Goal: Information Seeking & Learning: Learn about a topic

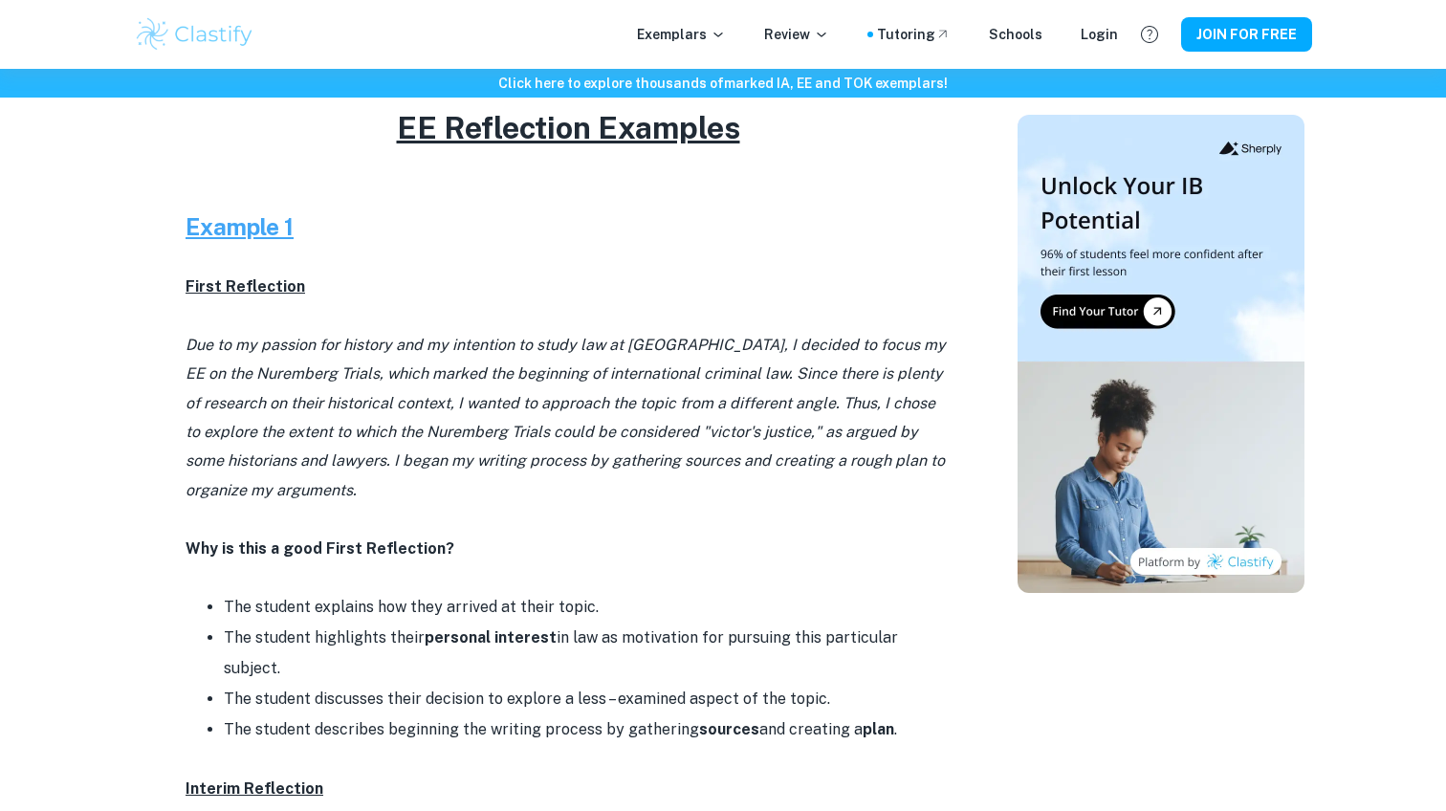
scroll to position [816, 0]
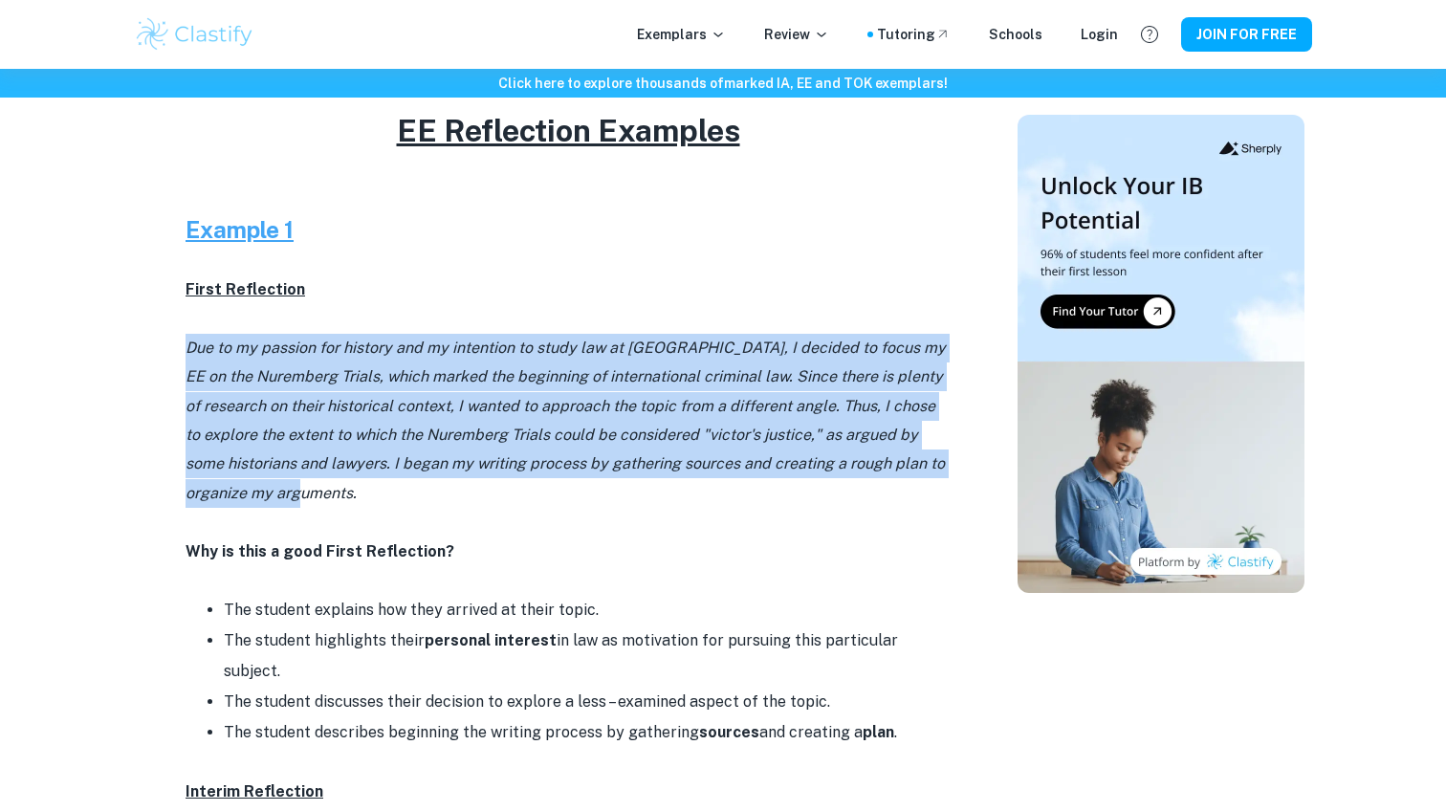
drag, startPoint x: 369, startPoint y: 486, endPoint x: 181, endPoint y: 341, distance: 237.4
copy icon "Due to my passion for history and my intention to study law at [GEOGRAPHIC_DATA…"
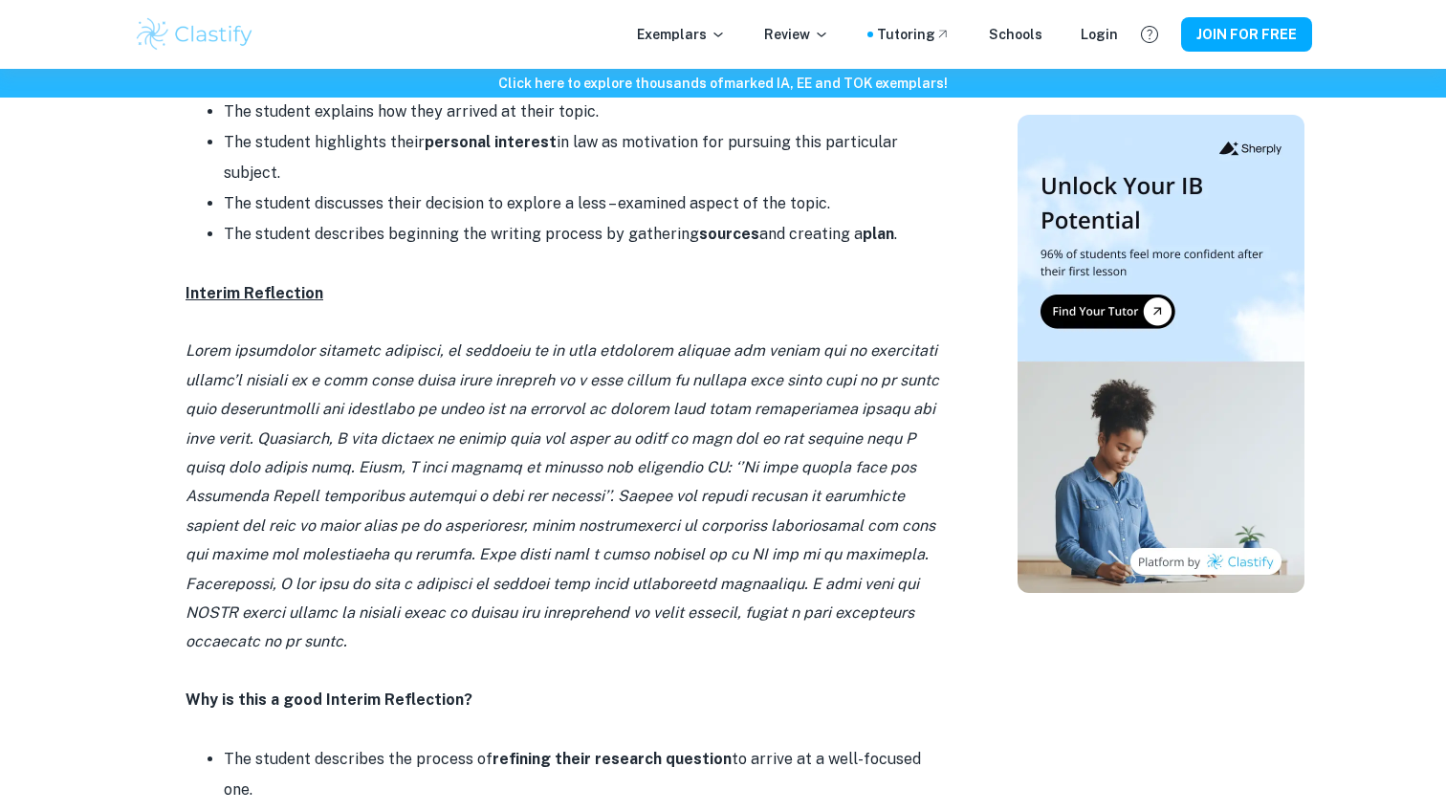
scroll to position [1335, 0]
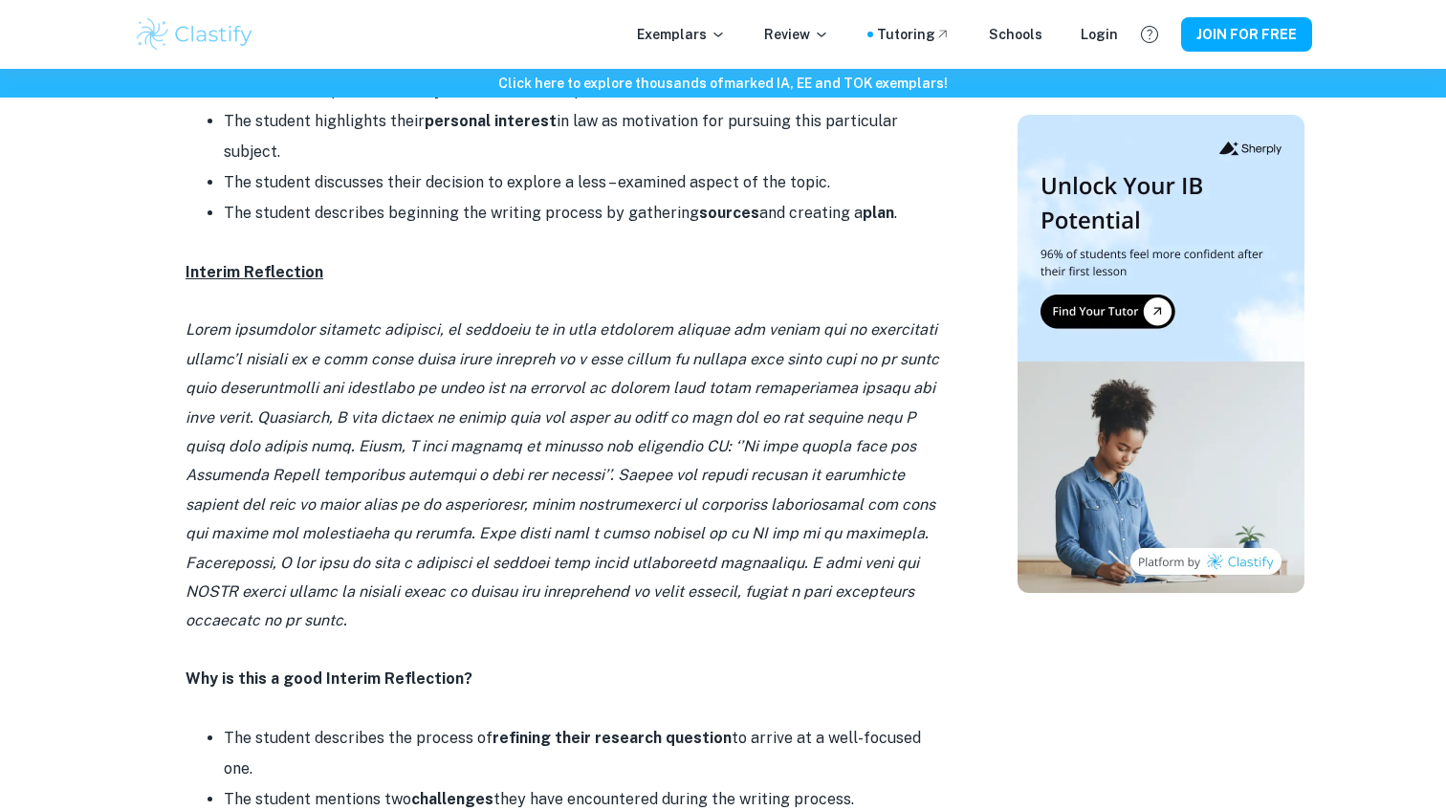
drag, startPoint x: 223, startPoint y: 299, endPoint x: 882, endPoint y: 553, distance: 705.9
click at [883, 553] on p at bounding box center [568, 475] width 765 height 319
copy icon "Lorem ipsumdolor sitametc adipisci, el seddoeiu te in utla etdolorem aliquae ad…"
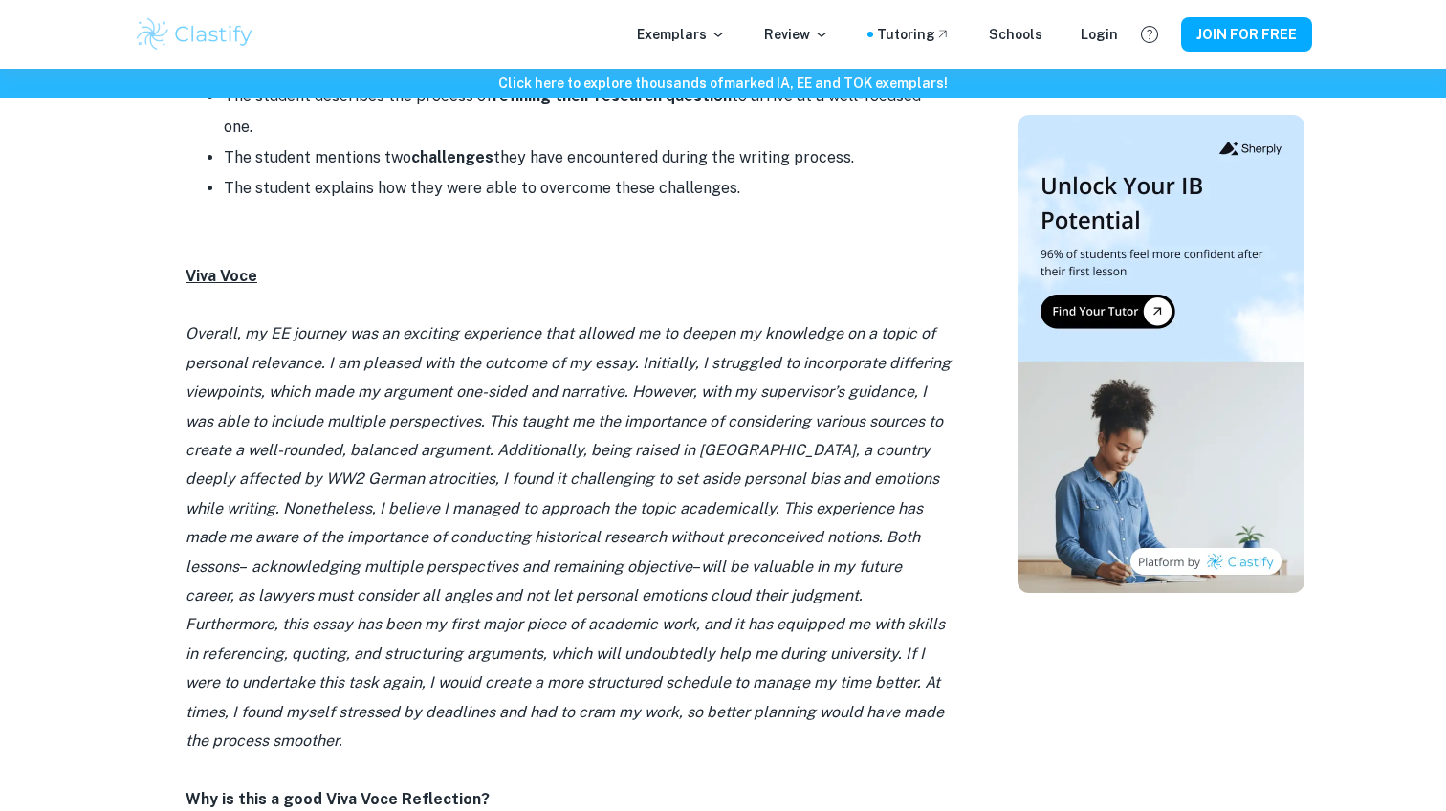
scroll to position [1987, 0]
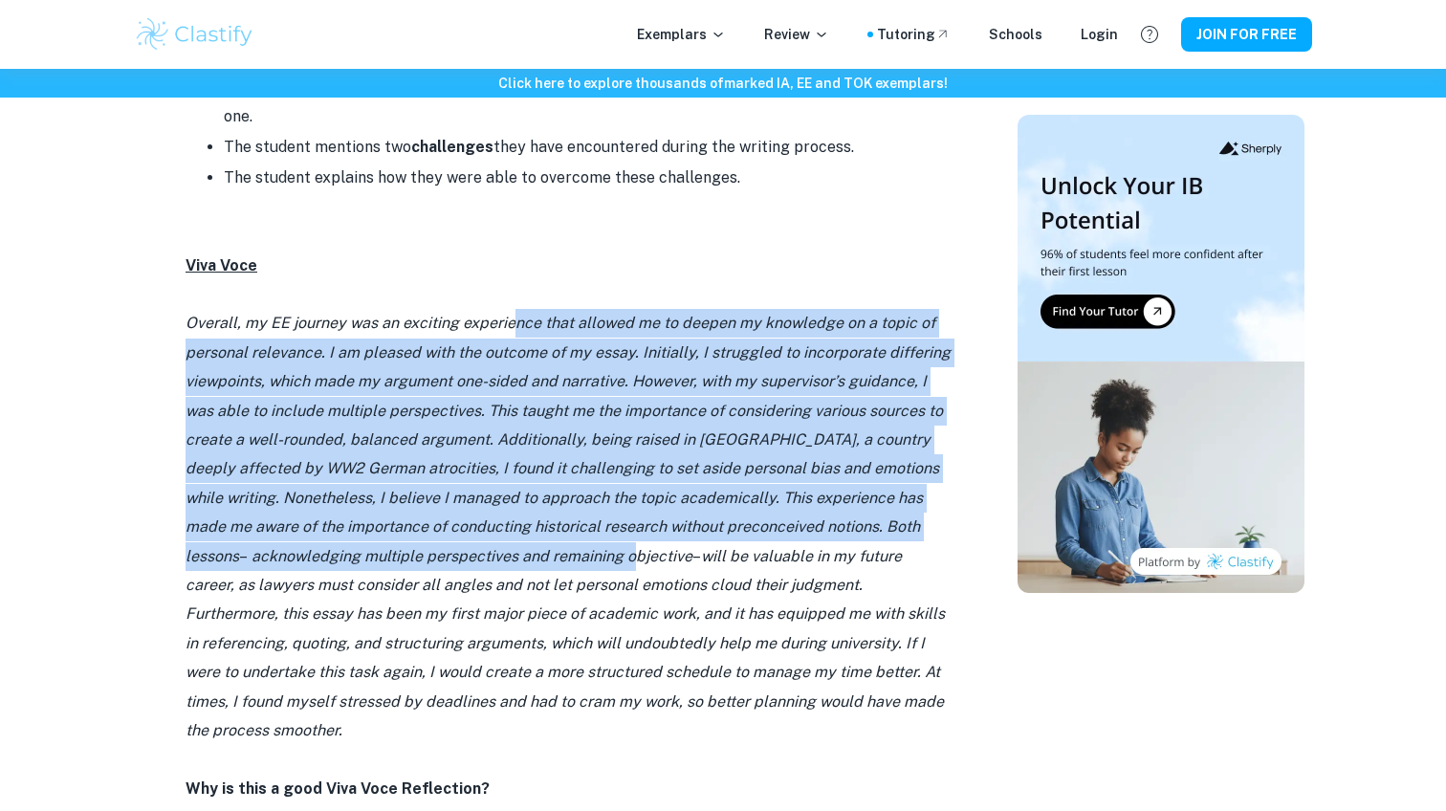
drag, startPoint x: 514, startPoint y: 215, endPoint x: 571, endPoint y: 447, distance: 238.4
click at [571, 447] on p "Overall, my EE journey was an exciting experience that allowed me to deepen my …" at bounding box center [568, 527] width 765 height 436
click at [621, 492] on p "Overall, my EE journey was an exciting experience that allowed me to deepen my …" at bounding box center [568, 527] width 765 height 436
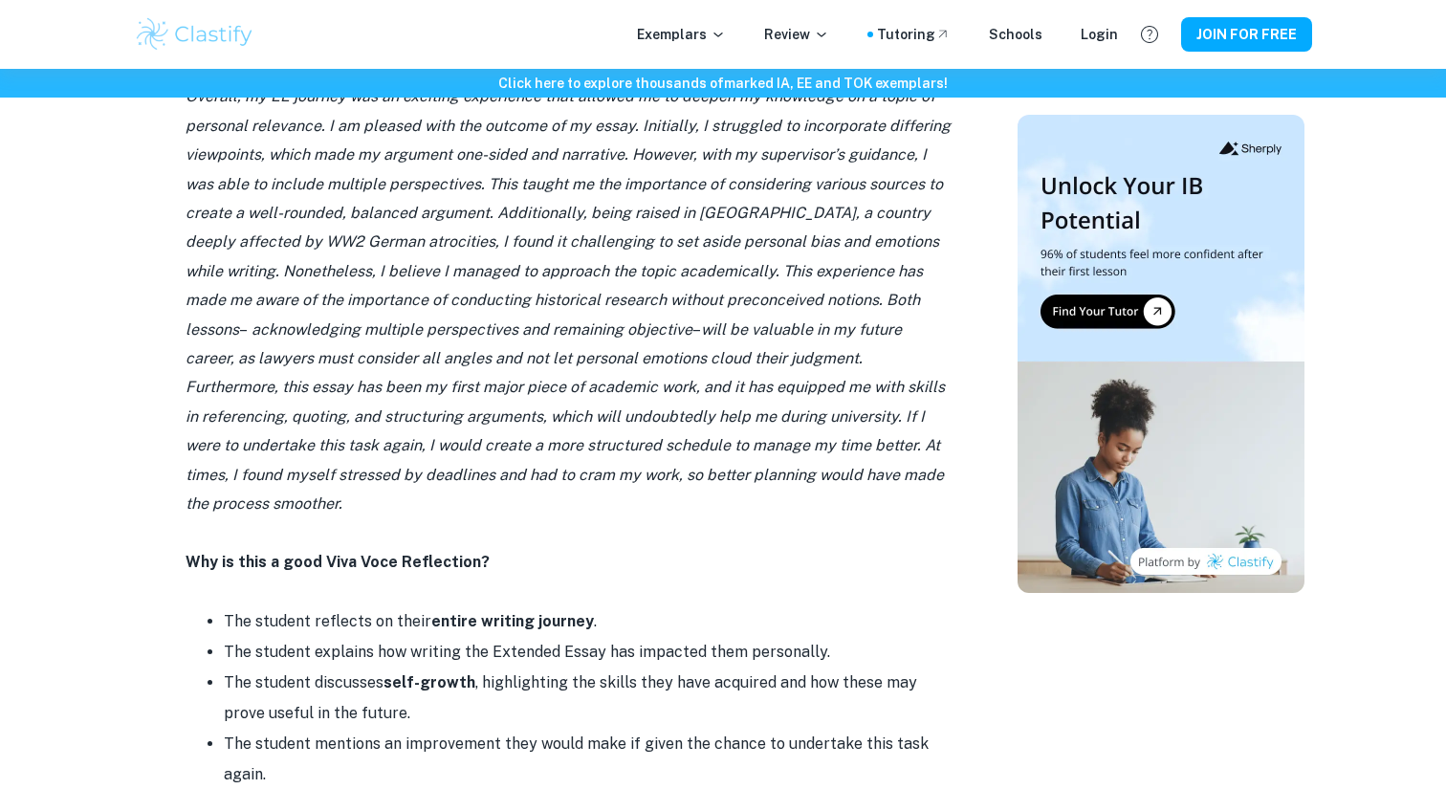
scroll to position [2221, 0]
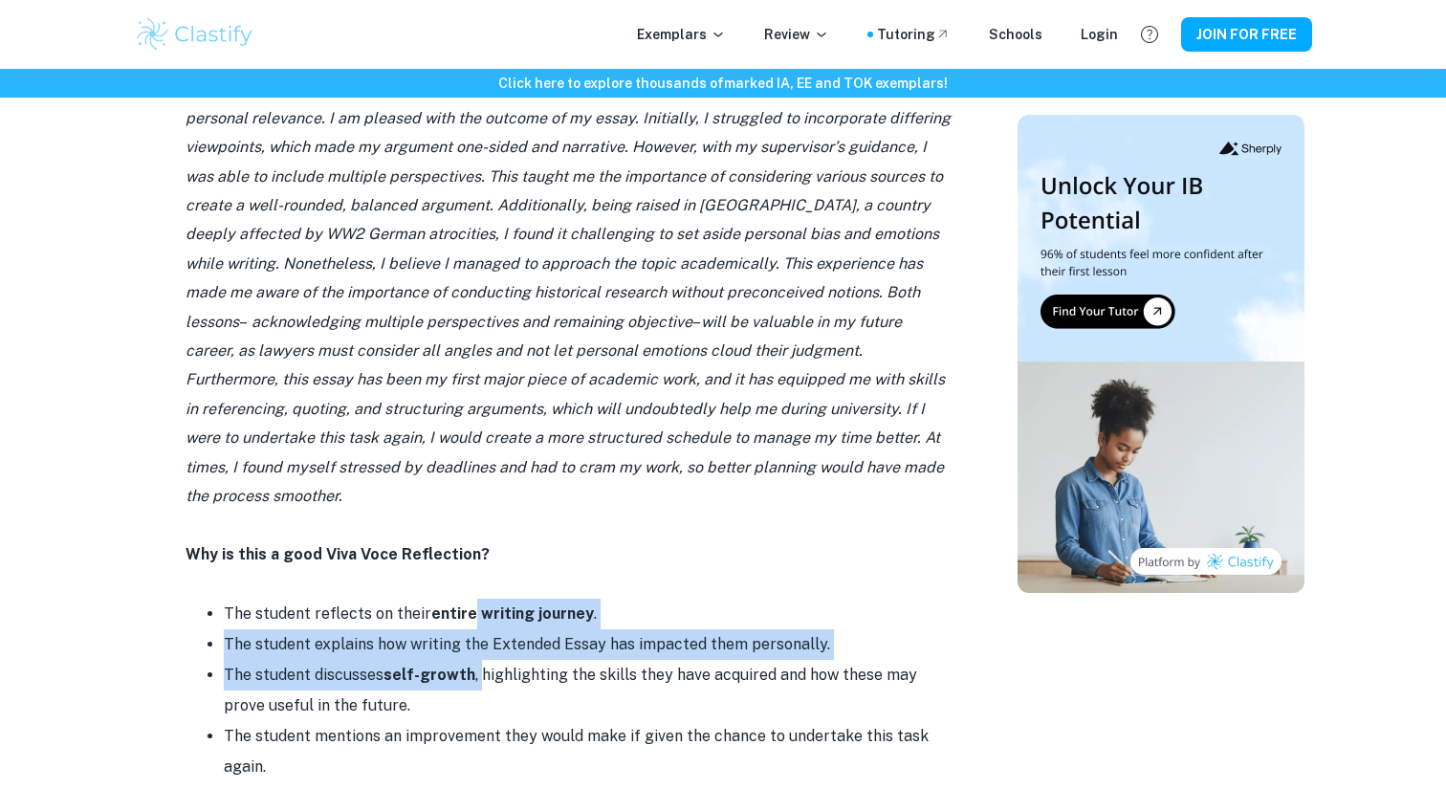
drag, startPoint x: 471, startPoint y: 492, endPoint x: 478, endPoint y: 555, distance: 62.5
click at [478, 599] on ul "The student reflects on their entire writing journey . The student explains how…" at bounding box center [568, 691] width 765 height 184
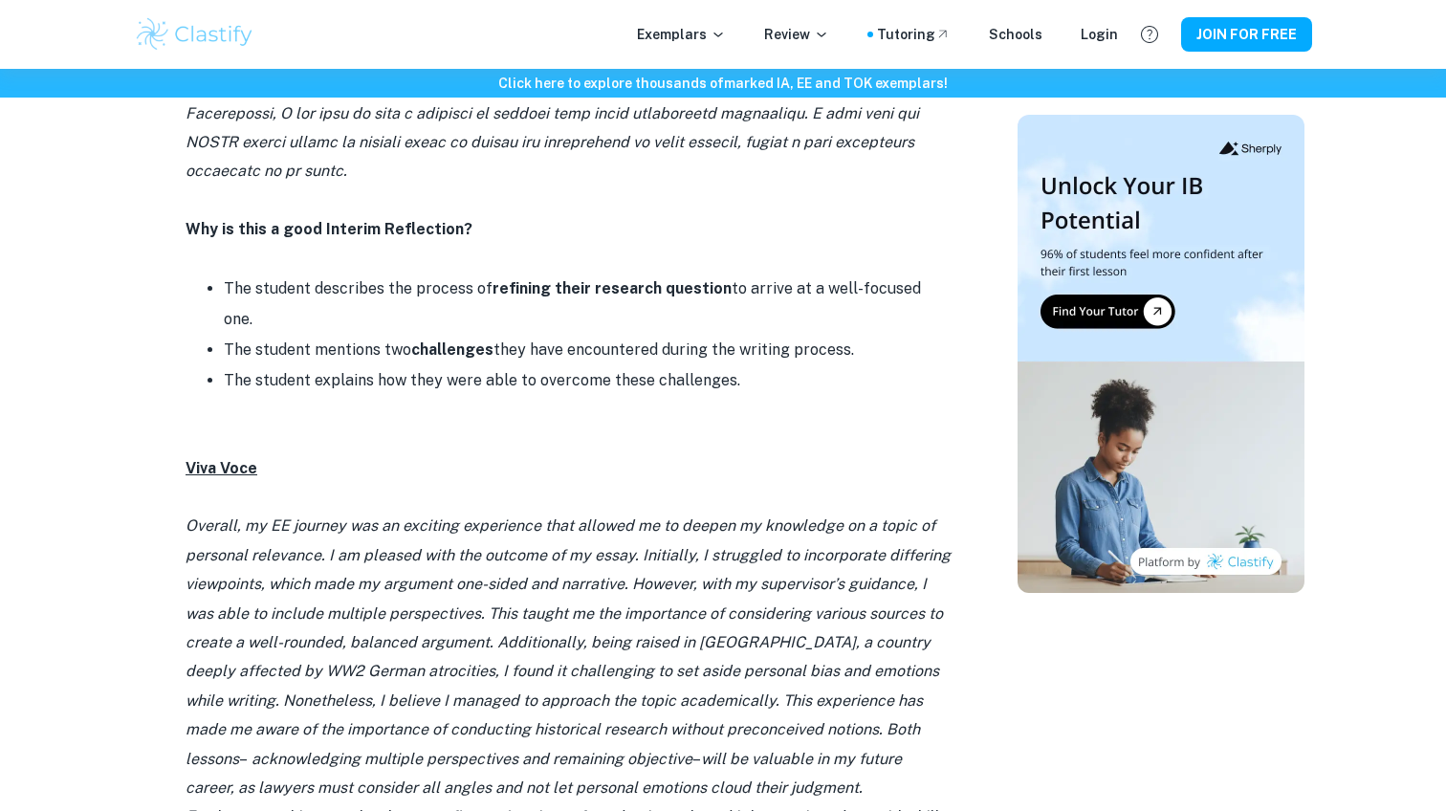
scroll to position [1789, 0]
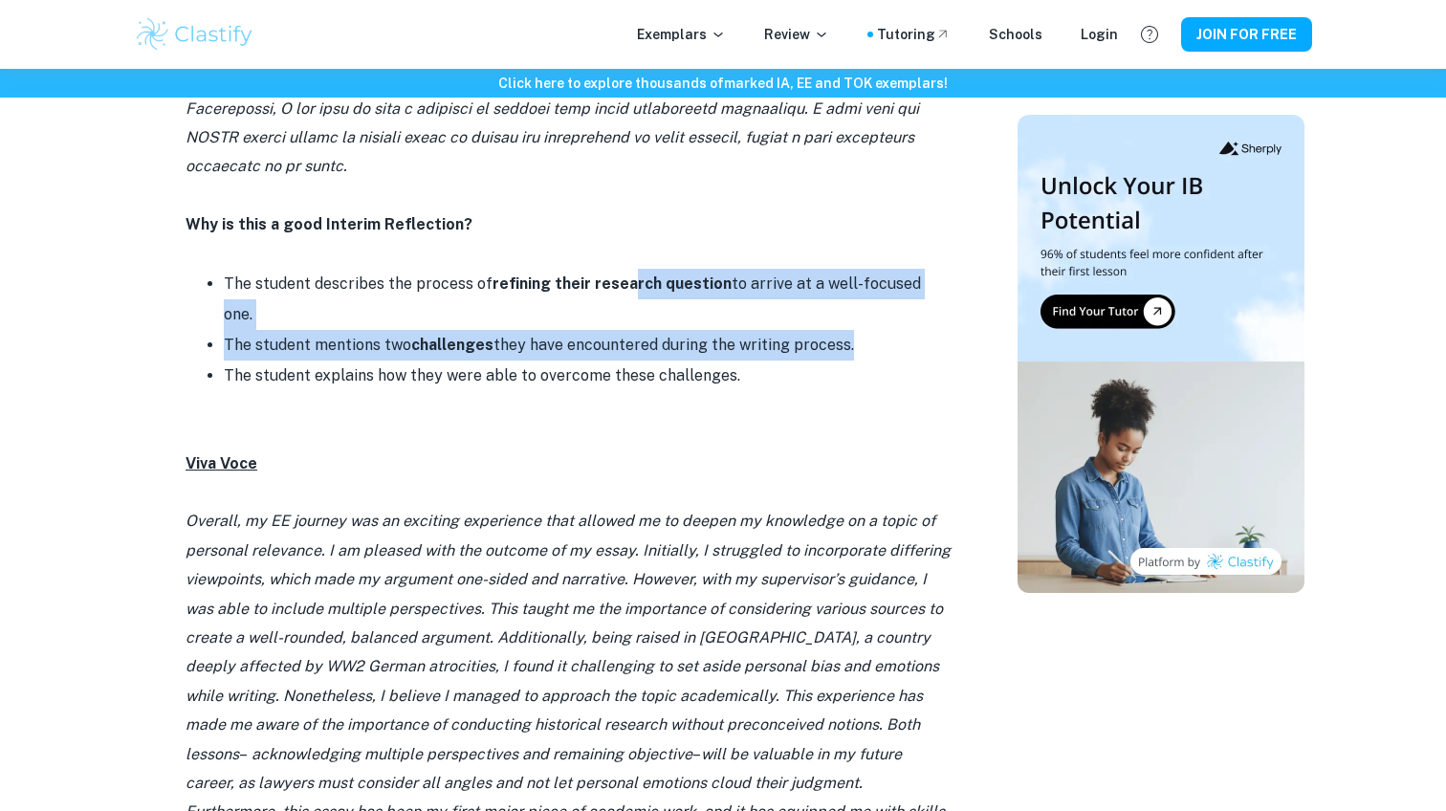
drag, startPoint x: 630, startPoint y: 212, endPoint x: 719, endPoint y: 251, distance: 97.2
click at [719, 269] on ul "The student describes the process of refining their research question to arrive…" at bounding box center [568, 330] width 765 height 122
click at [720, 361] on li "The student explains how they were able to overcome these challenges." at bounding box center [587, 376] width 727 height 31
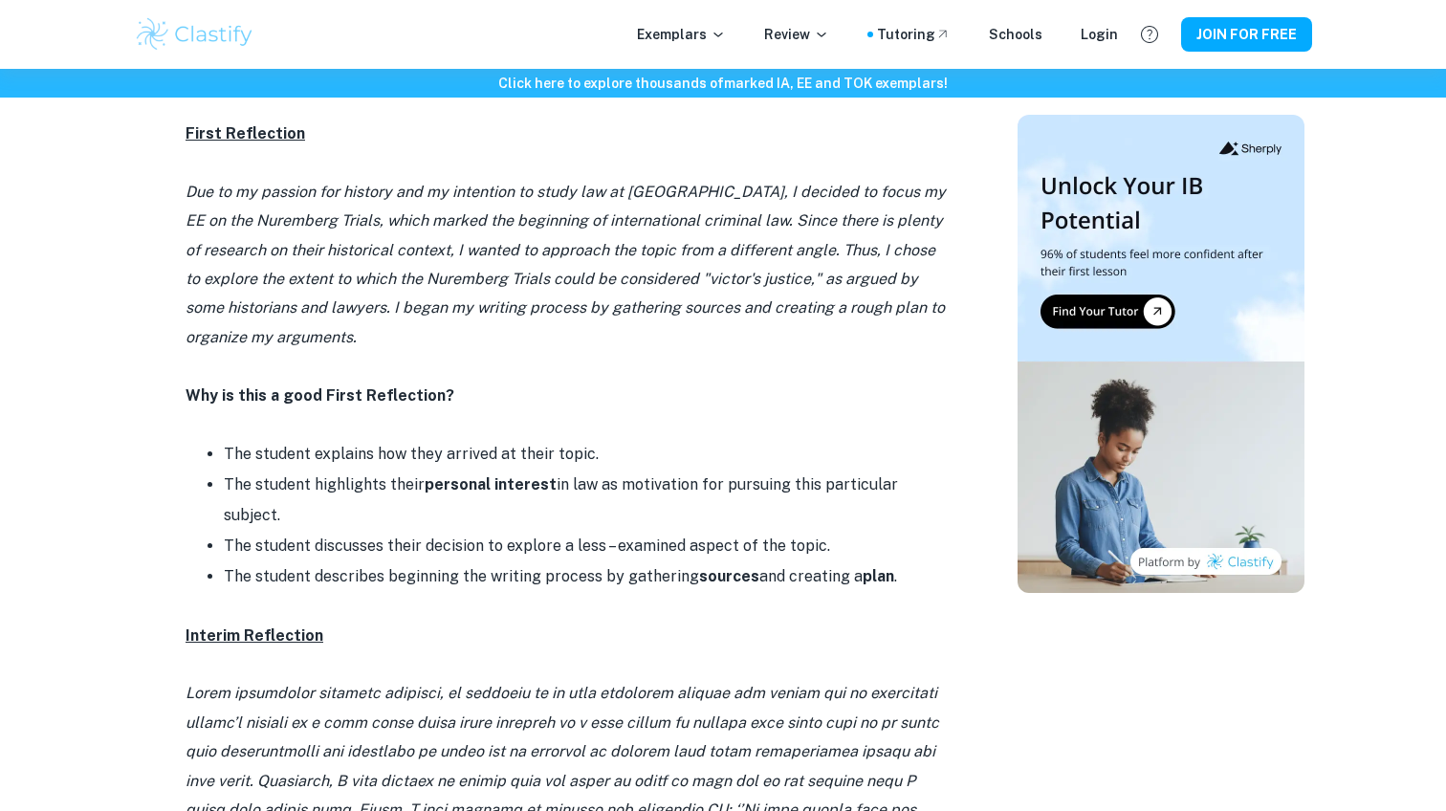
scroll to position [963, 0]
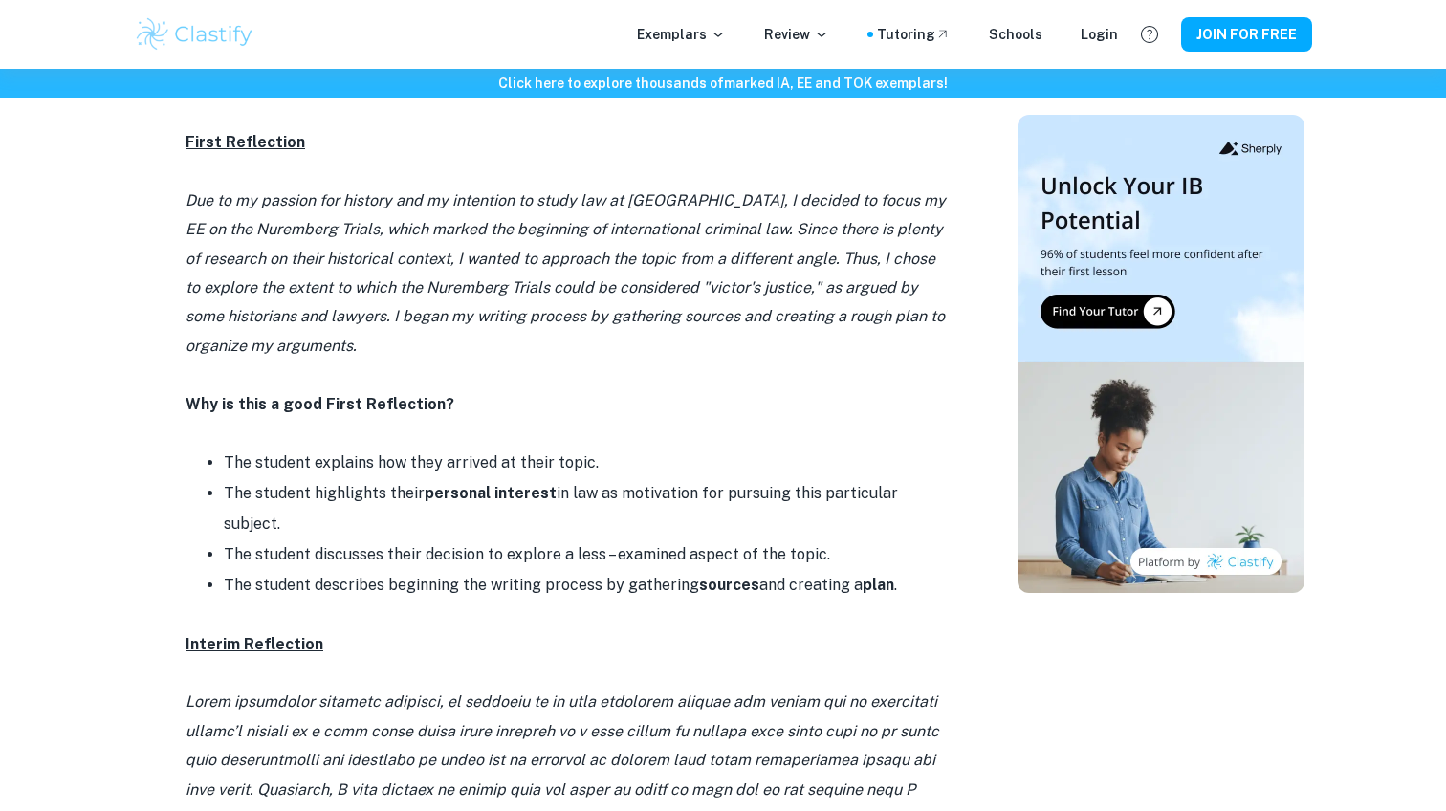
drag, startPoint x: 502, startPoint y: 465, endPoint x: 548, endPoint y: 540, distance: 88.4
click at [548, 540] on ul "The student explains how they arrived at their topic. The student highlights th…" at bounding box center [568, 524] width 765 height 153
click at [582, 570] on li "The student describes beginning the writing process by gathering sources and cr…" at bounding box center [587, 585] width 727 height 31
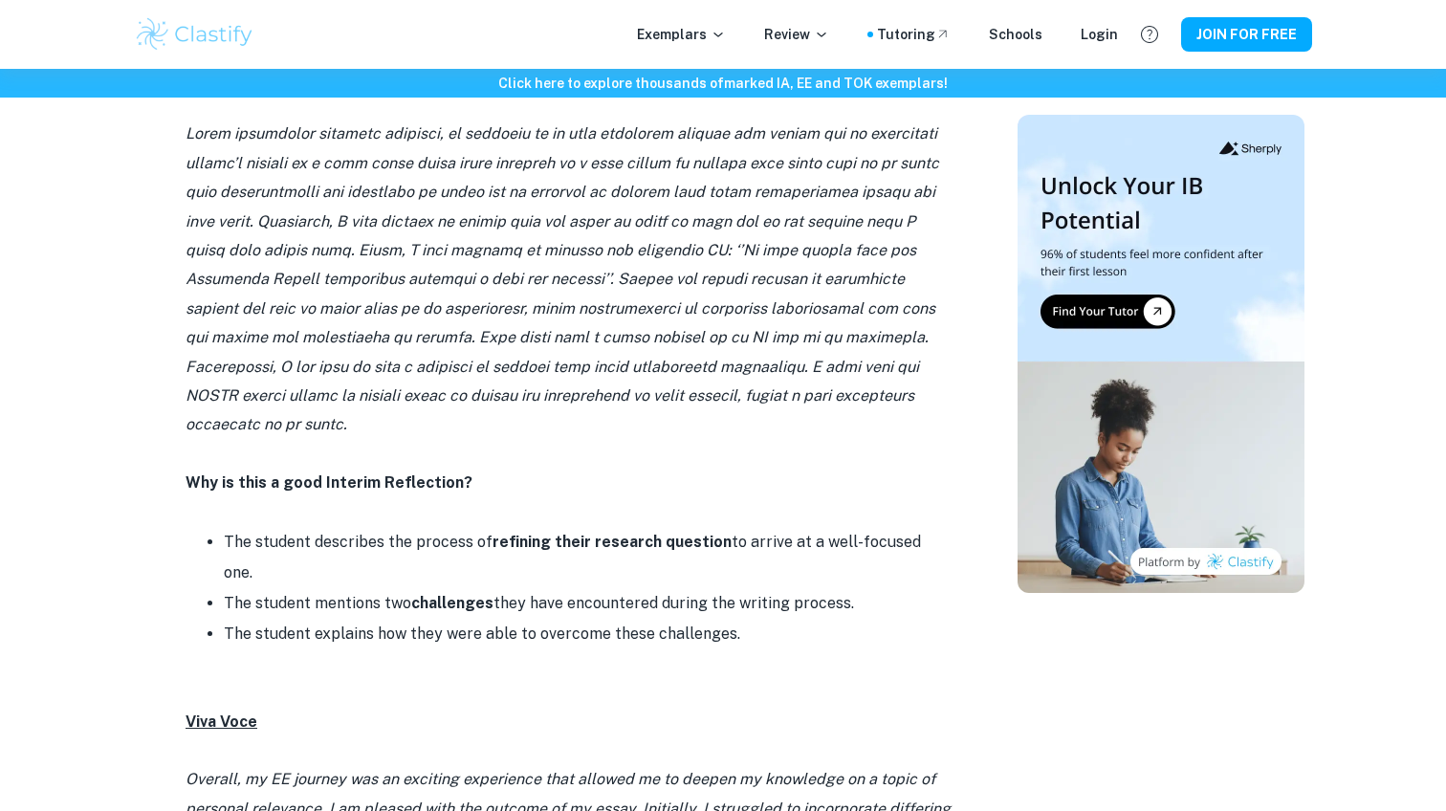
scroll to position [1529, 0]
